Goal: Information Seeking & Learning: Learn about a topic

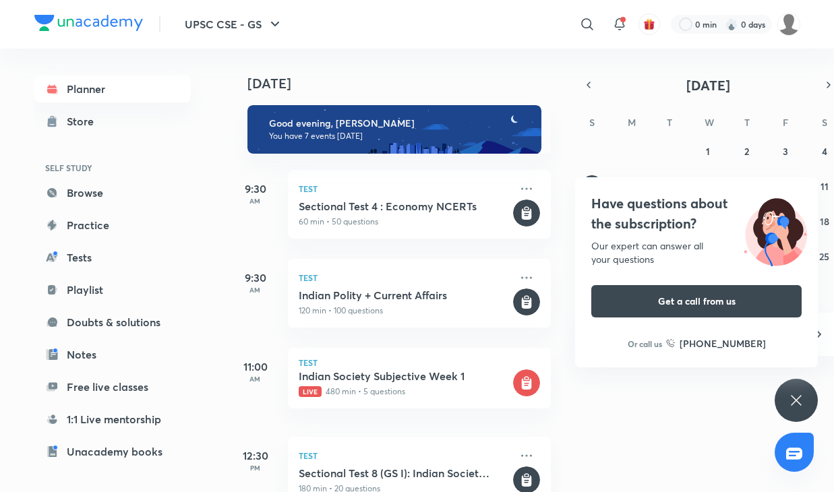
click at [797, 387] on div "Have questions about the subscription? Our expert can answer all your questions…" at bounding box center [796, 400] width 43 height 43
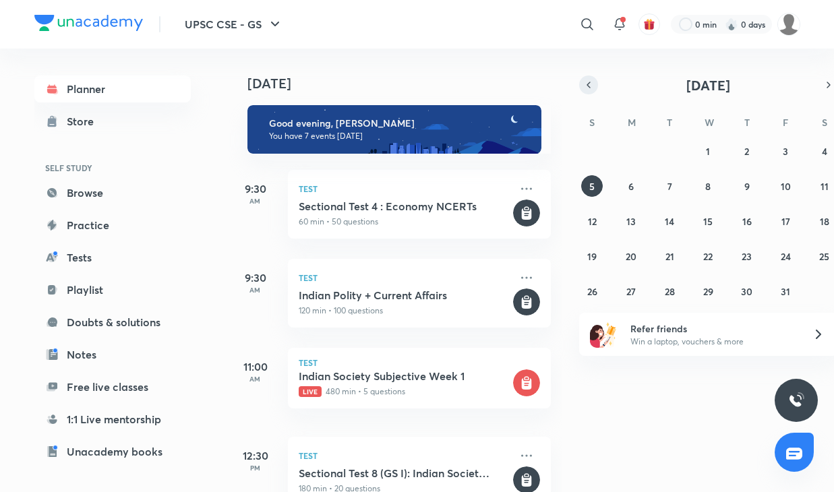
click at [587, 86] on icon "button" at bounding box center [589, 85] width 11 height 12
click at [635, 185] on button "8" at bounding box center [632, 186] width 22 height 22
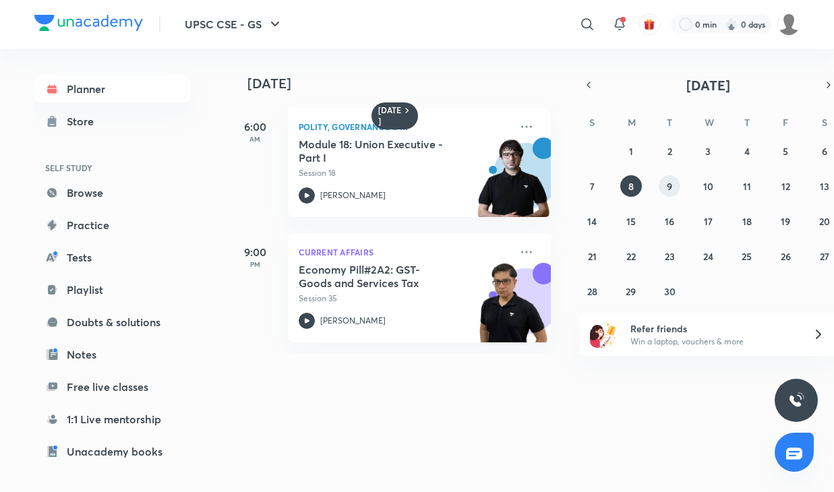
click at [670, 184] on abbr "9" at bounding box center [669, 186] width 5 height 13
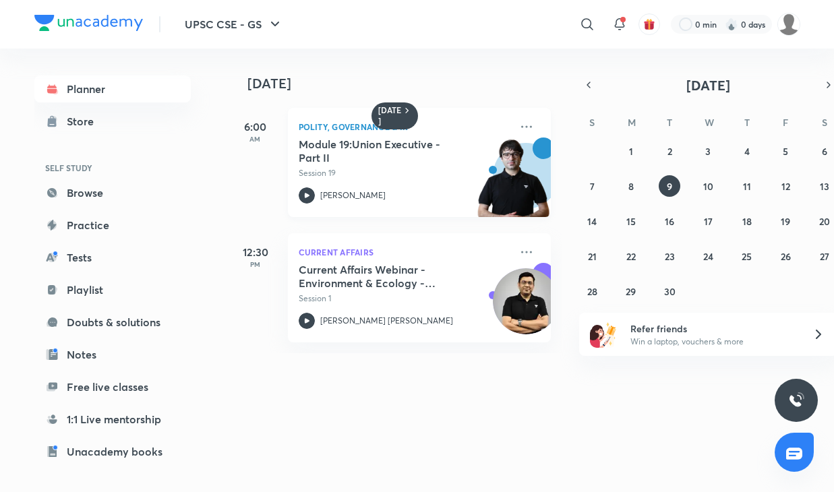
click at [347, 161] on h5 "Module 19:Union Executive - Part II" at bounding box center [383, 151] width 168 height 27
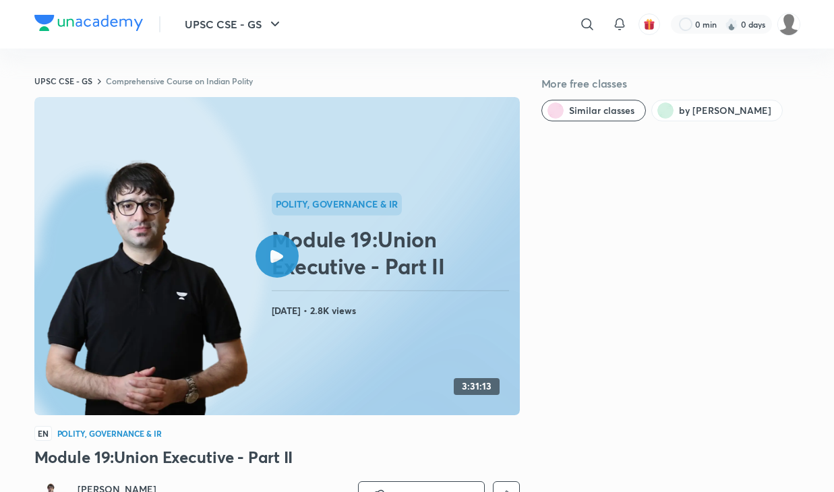
click at [265, 266] on div at bounding box center [277, 256] width 43 height 43
